Goal: Information Seeking & Learning: Stay updated

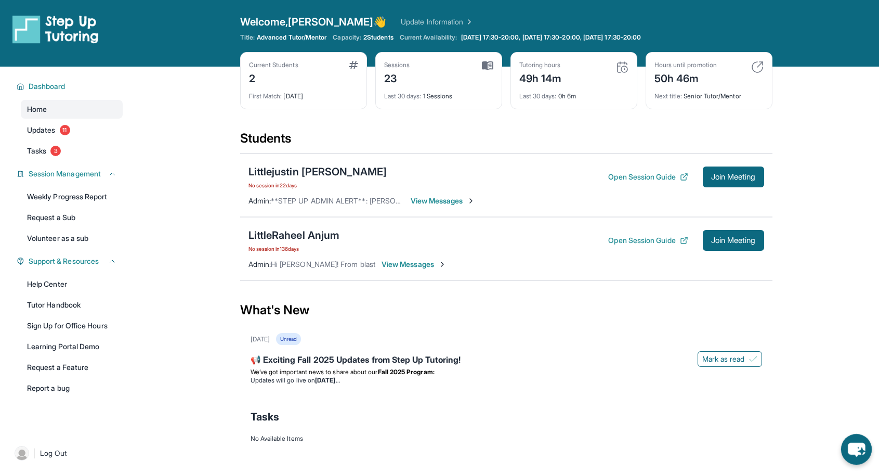
click at [856, 450] on icon "chat-button" at bounding box center [856, 450] width 17 height 14
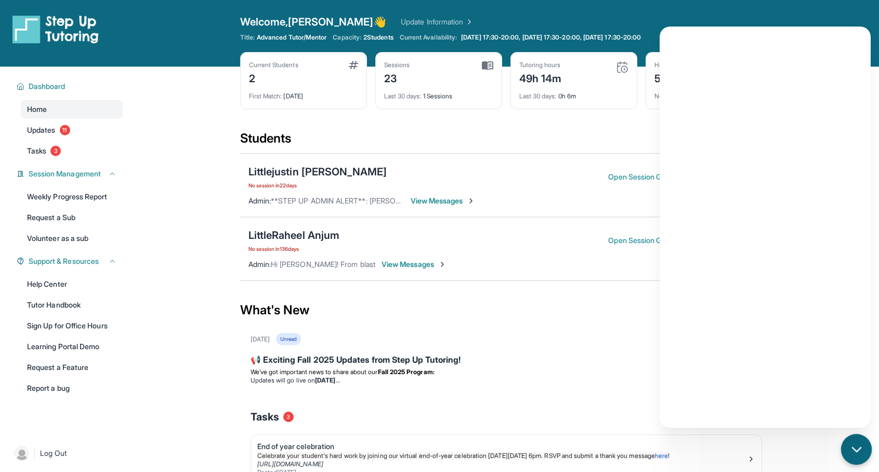
click at [855, 448] on icon "chat-button" at bounding box center [856, 449] width 8 height 4
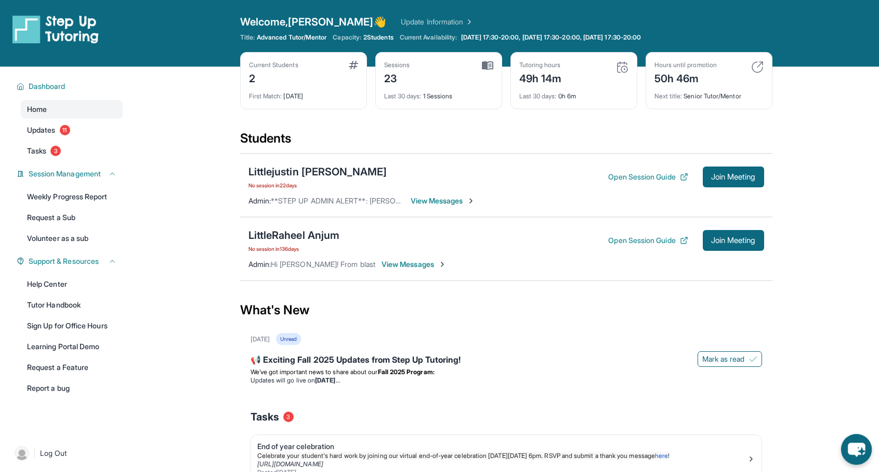
click at [861, 453] on icon "chat-button" at bounding box center [856, 450] width 17 height 14
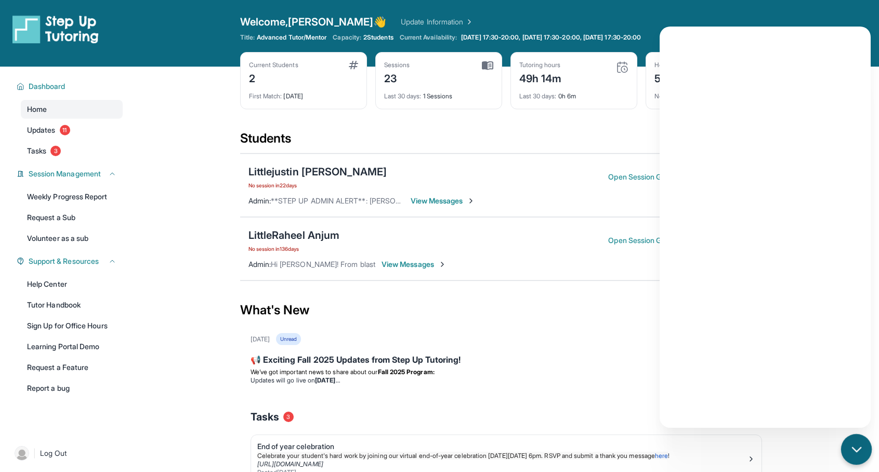
click at [861, 453] on icon "chat-button" at bounding box center [857, 450] width 14 height 14
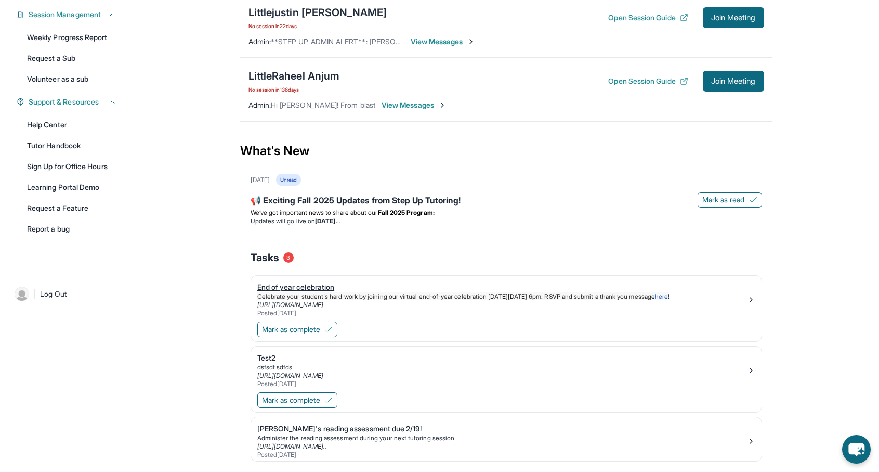
scroll to position [147, 0]
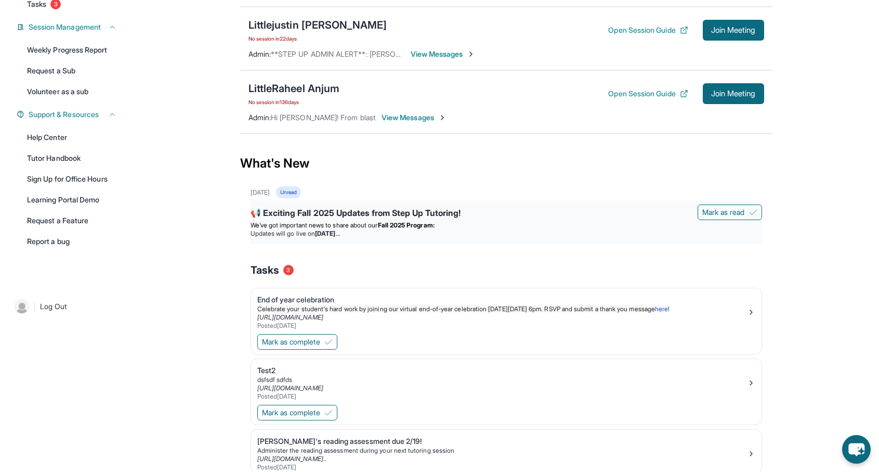
click at [340, 232] on strong "[DATE]" at bounding box center [327, 233] width 24 height 8
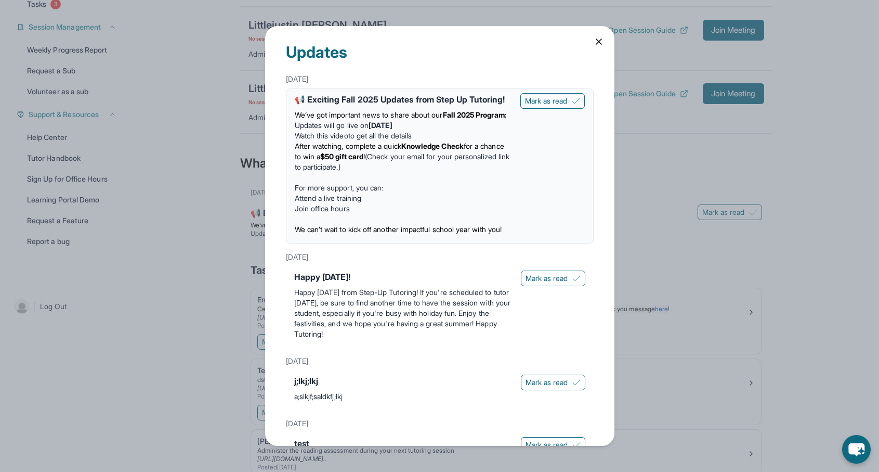
click at [219, 200] on div "Updates [DATE] 📢 Exciting Fall 2025 Updates from Step Up Tutoring! We’ve got im…" at bounding box center [439, 236] width 879 height 472
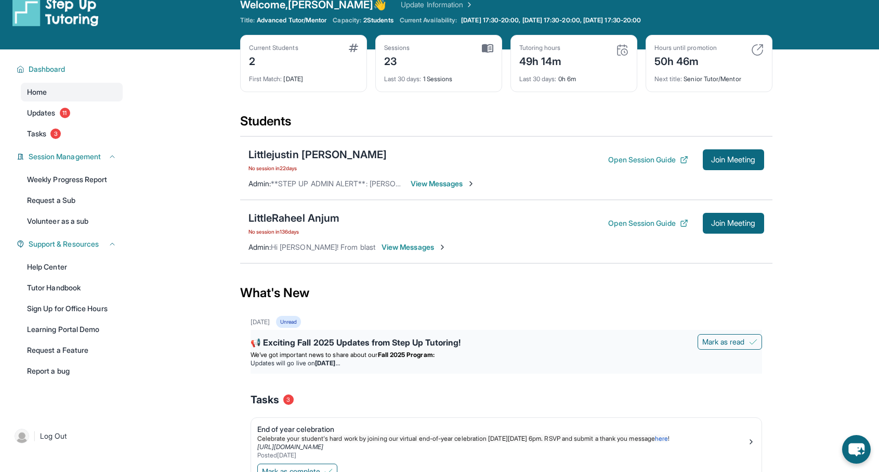
scroll to position [0, 0]
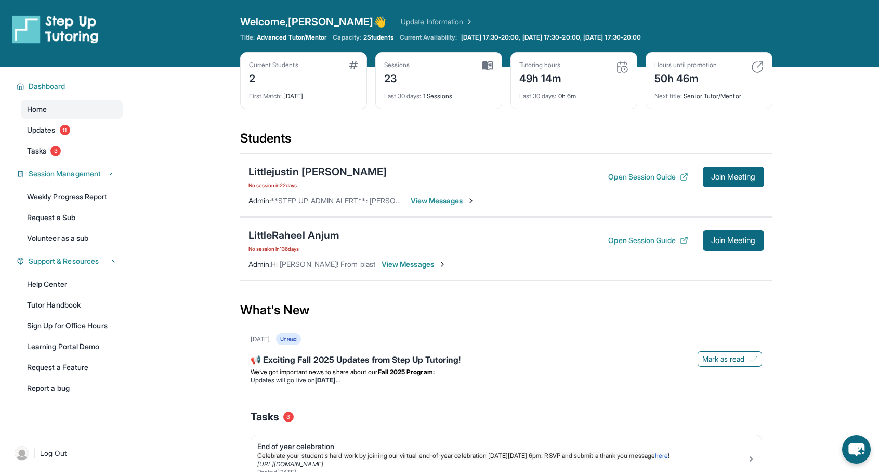
click at [860, 450] on icon "chat-button" at bounding box center [857, 449] width 29 height 29
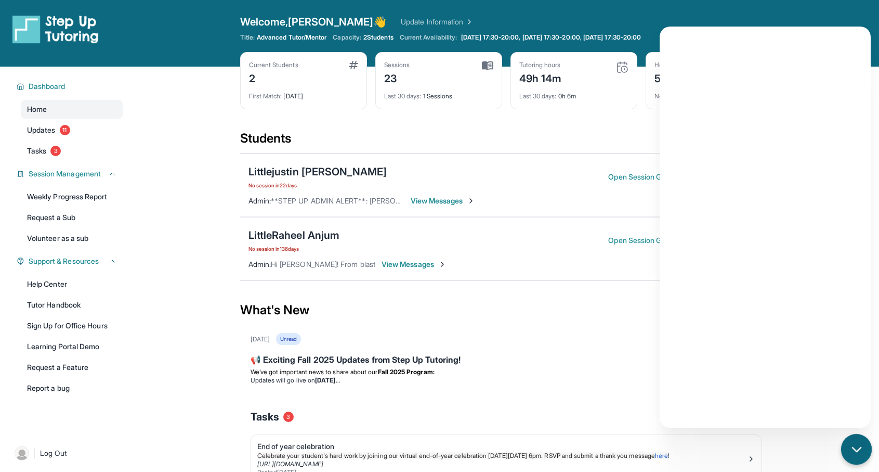
click at [857, 444] on icon "chat-button" at bounding box center [857, 450] width 14 height 14
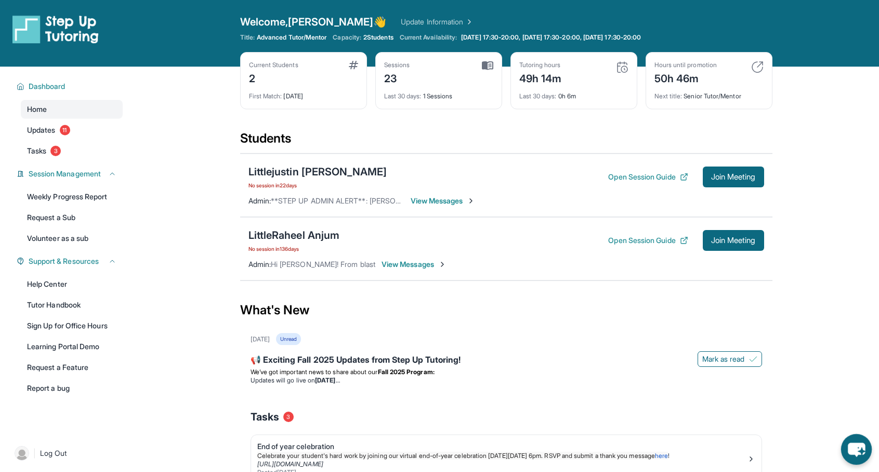
click at [853, 442] on icon "chat-button" at bounding box center [856, 449] width 31 height 31
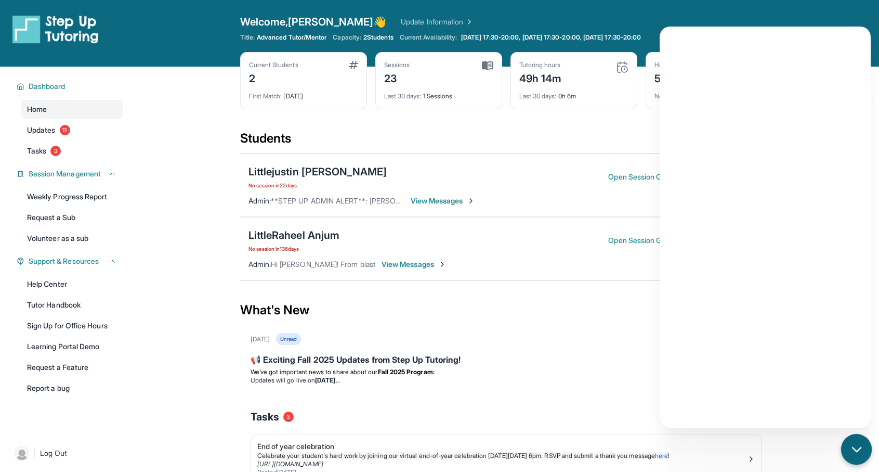
click at [856, 440] on div "chat-button" at bounding box center [856, 449] width 31 height 31
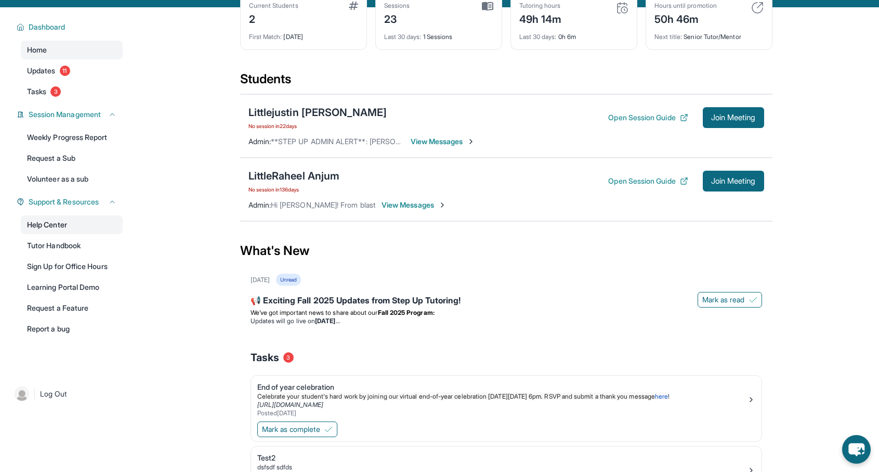
scroll to position [61, 0]
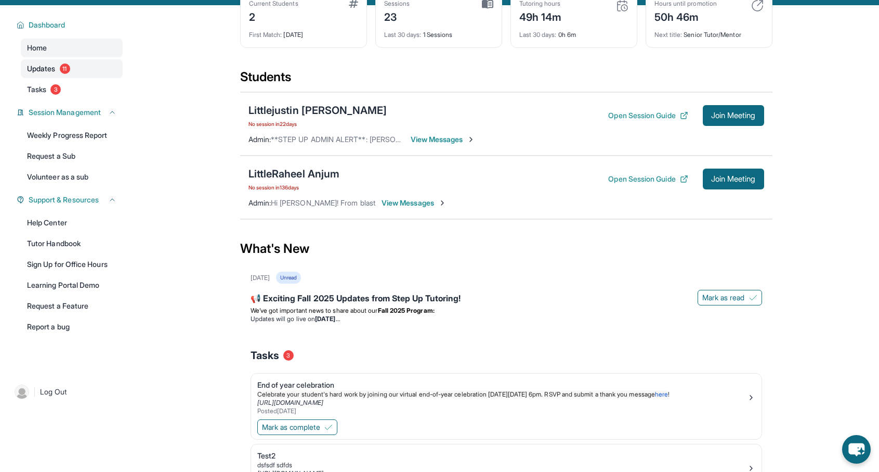
click at [48, 62] on link "Updates 11" at bounding box center [72, 68] width 102 height 19
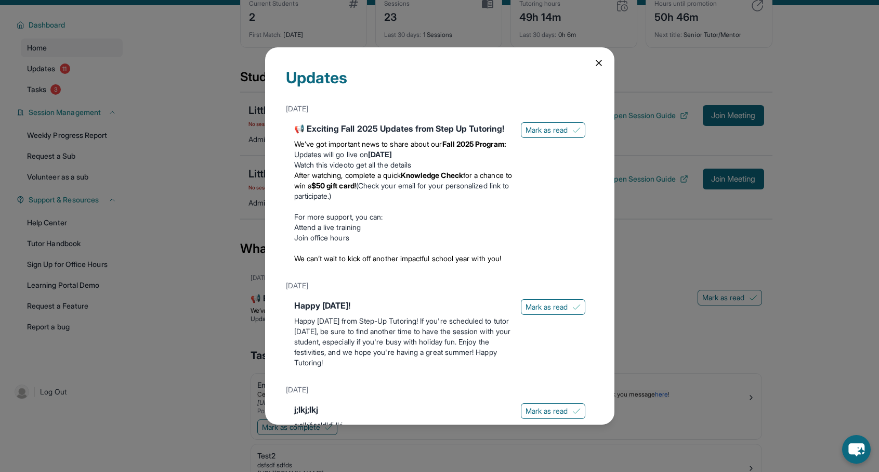
click at [46, 86] on div "Updates [DATE] 📢 Exciting Fall 2025 Updates from Step Up Tutoring! We’ve got im…" at bounding box center [439, 236] width 879 height 472
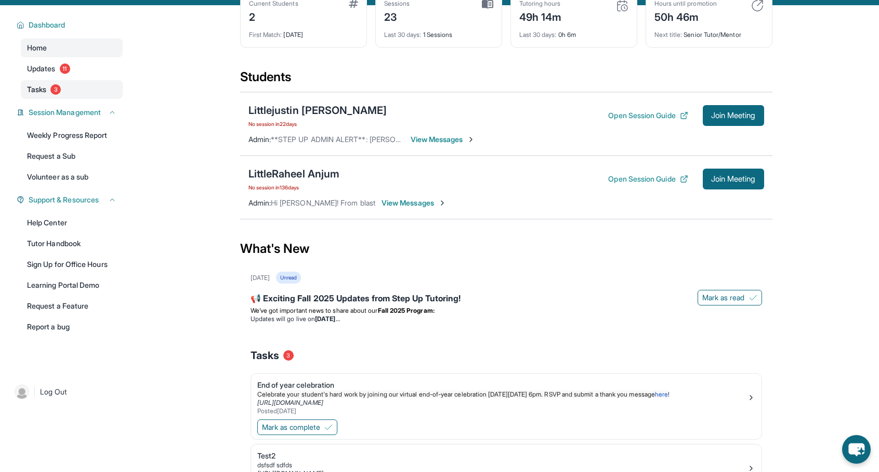
click at [46, 90] on span "Tasks" at bounding box center [36, 89] width 19 height 10
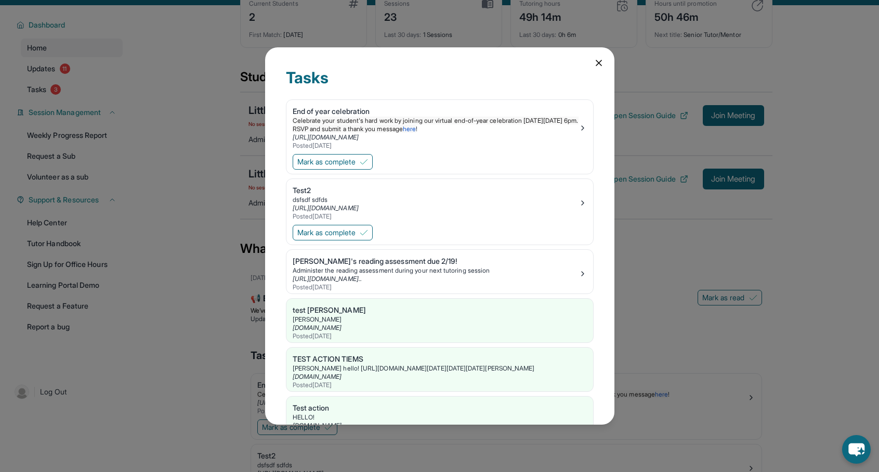
click at [46, 93] on div "Tasks End of year celebration Celebrate your student's hard work by joining our…" at bounding box center [439, 236] width 879 height 472
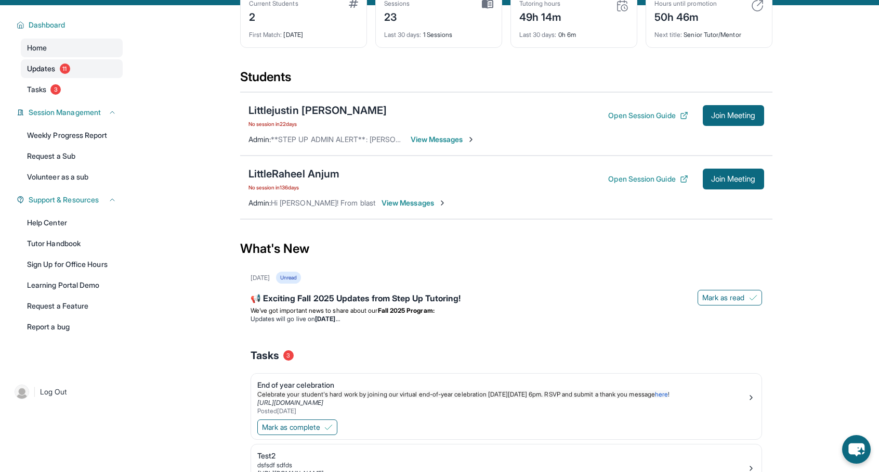
click at [48, 73] on span "Updates" at bounding box center [41, 68] width 29 height 10
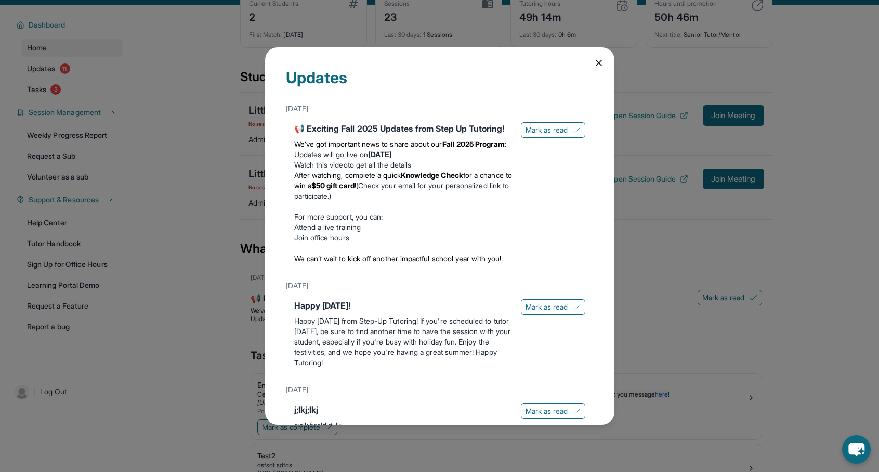
click at [48, 89] on div "Updates [DATE] 📢 Exciting Fall 2025 Updates from Step Up Tutoring! We’ve got im…" at bounding box center [439, 236] width 879 height 472
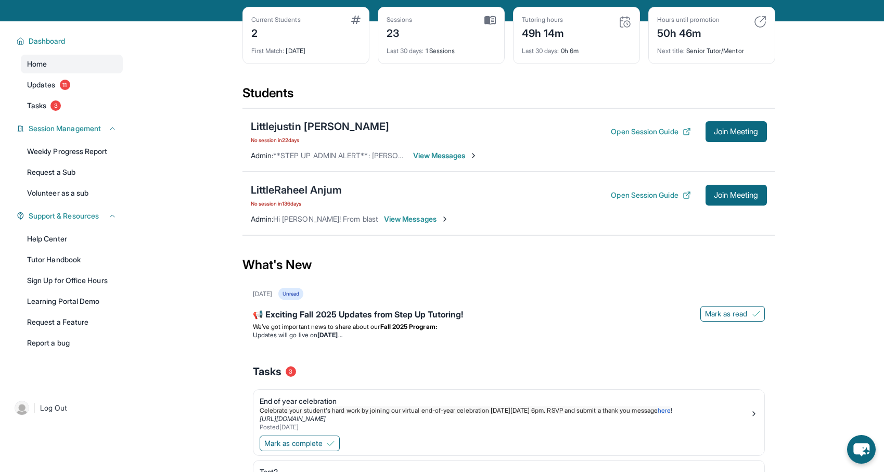
scroll to position [0, 0]
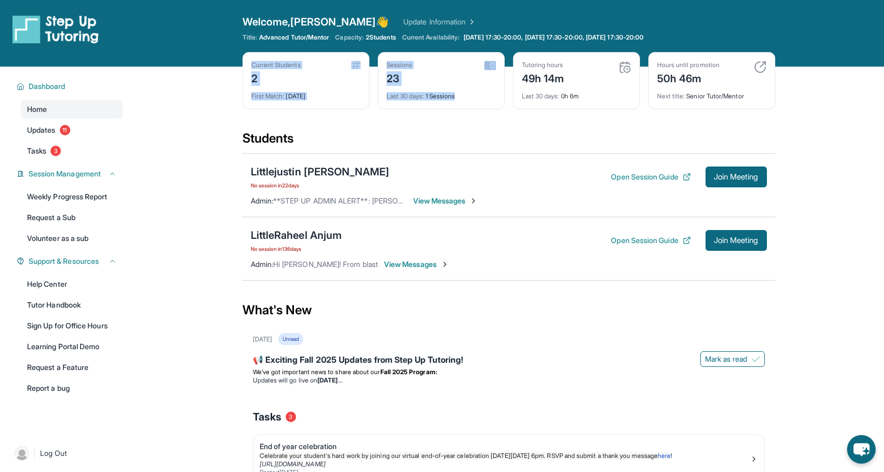
drag, startPoint x: 252, startPoint y: 68, endPoint x: 442, endPoint y: 123, distance: 197.7
click at [442, 123] on div "Current Students 2 First Match : [DATE] Sessions 23 Last 30 days : 1 Sessions T…" at bounding box center [508, 91] width 533 height 78
click at [471, 97] on div "Last 30 days : 1 Sessions" at bounding box center [440, 93] width 109 height 15
click at [863, 444] on icon "chat-button" at bounding box center [860, 450] width 17 height 14
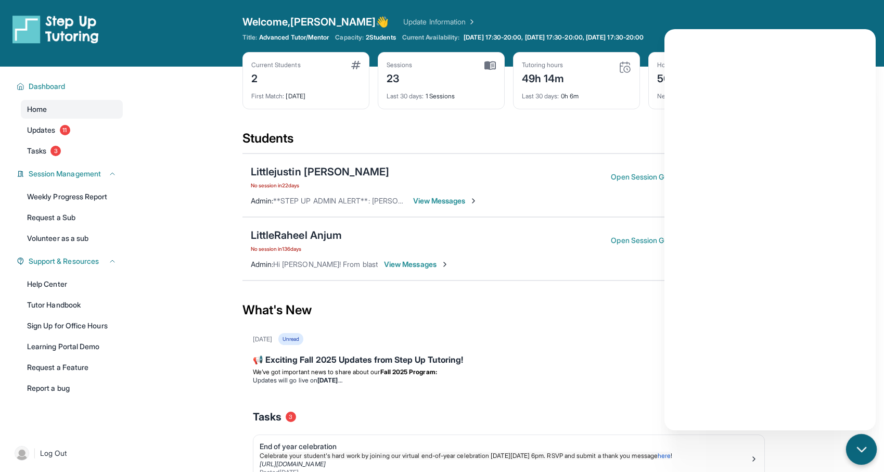
click at [861, 444] on icon "chat-button" at bounding box center [861, 450] width 14 height 14
